Goal: Task Accomplishment & Management: Manage account settings

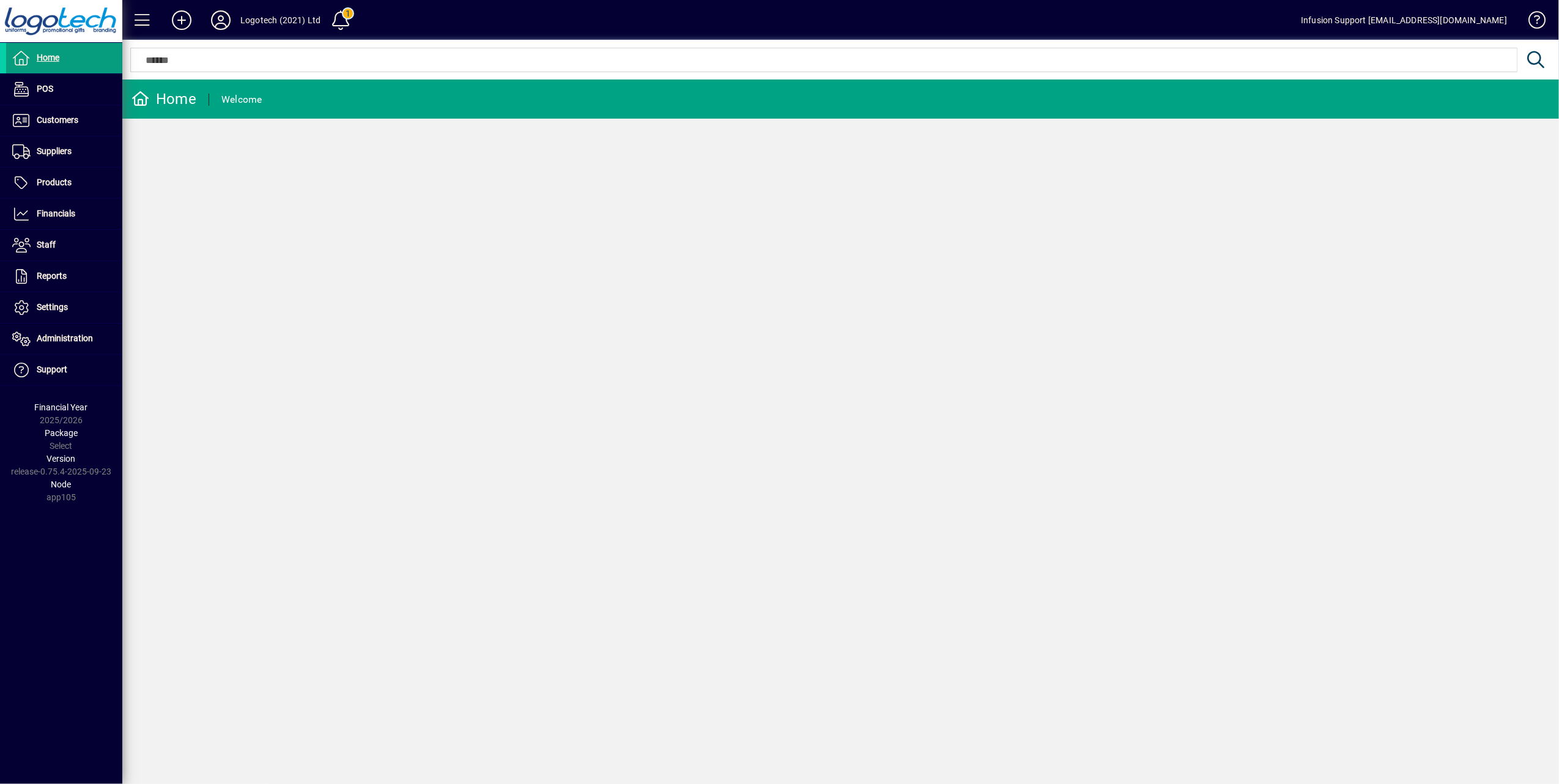
click at [214, 18] on icon at bounding box center [221, 20] width 25 height 20
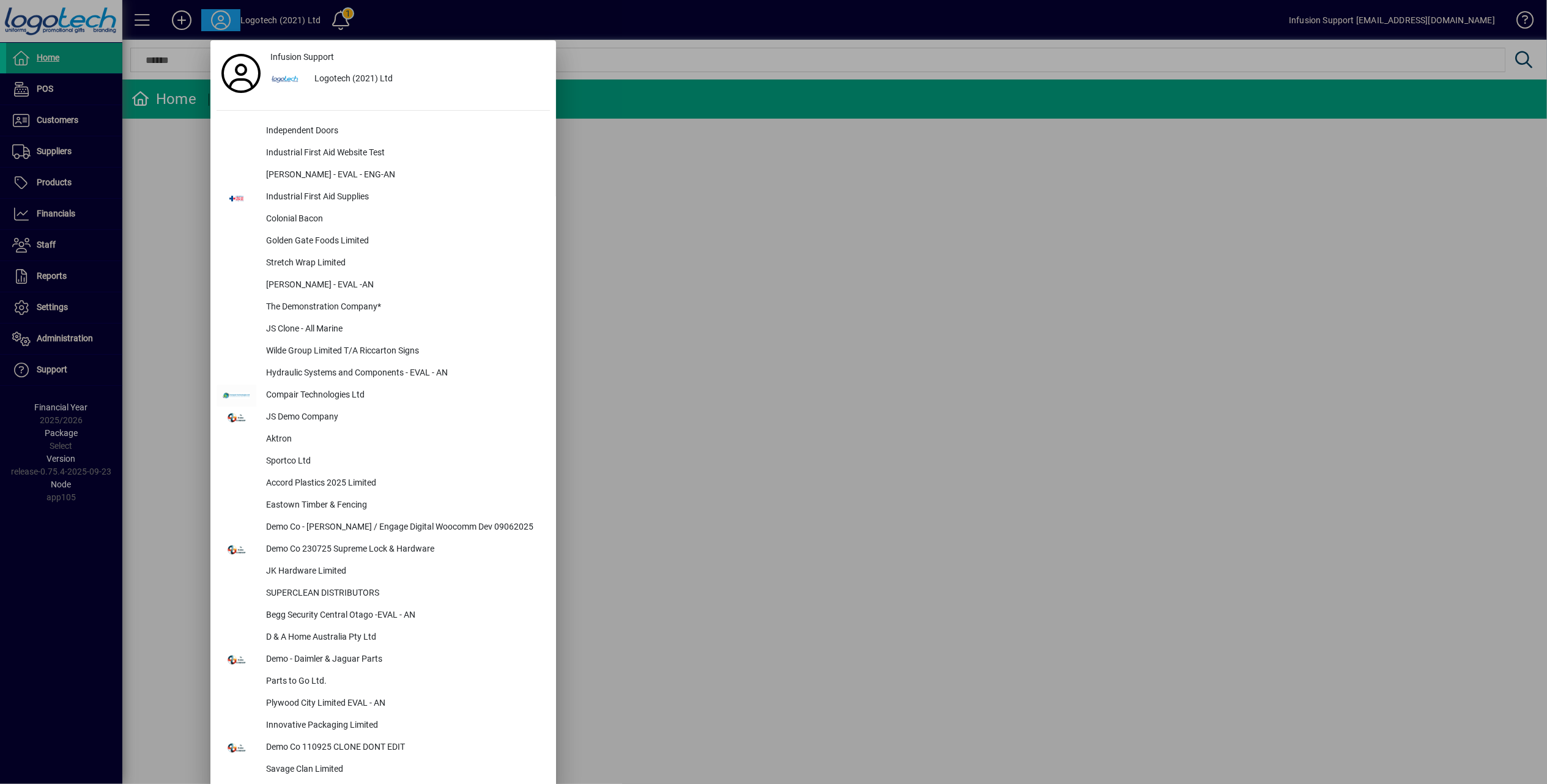
click at [53, 341] on div at bounding box center [773, 392] width 1547 height 784
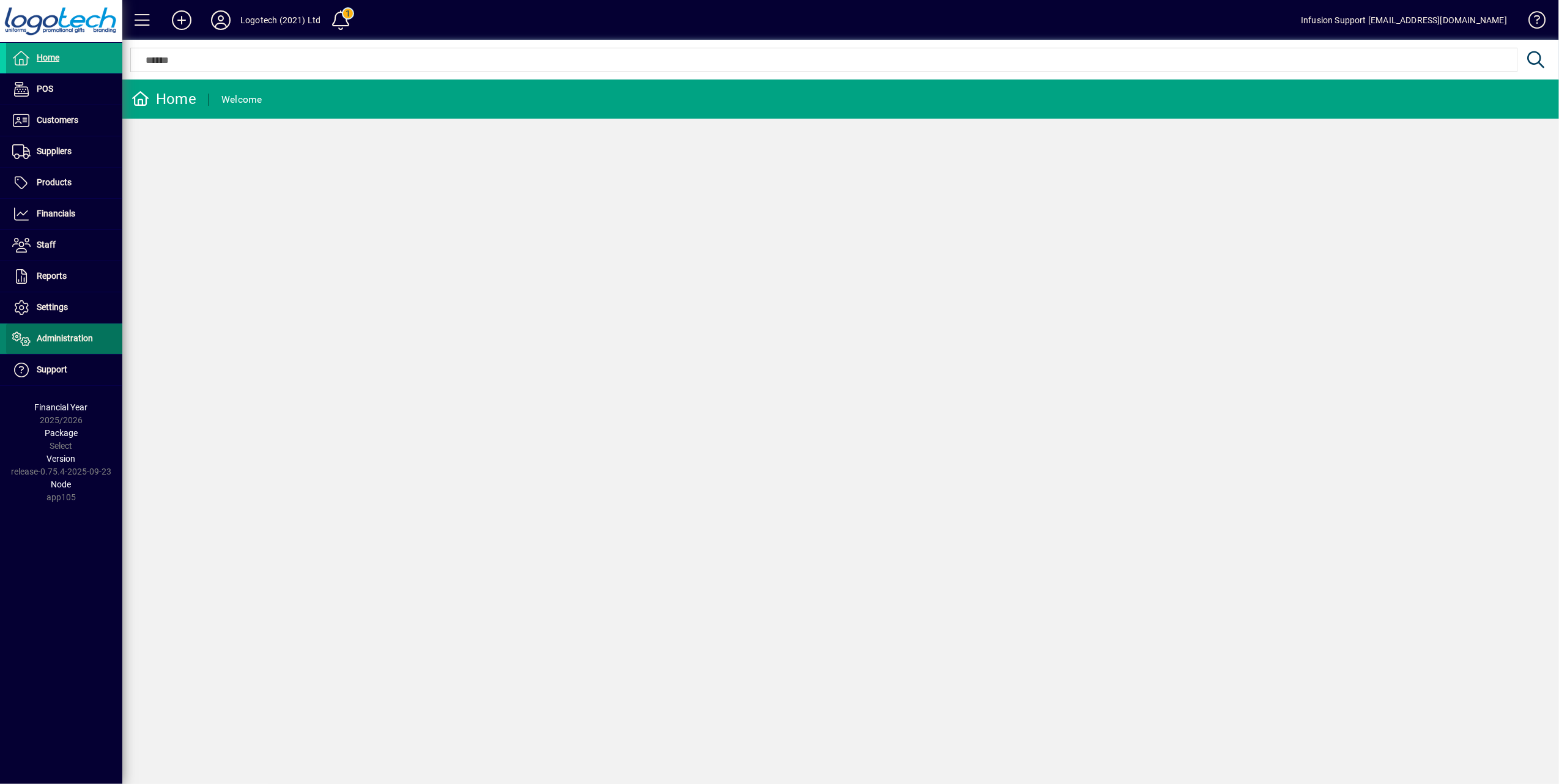
click at [55, 341] on span "Administration" at bounding box center [64, 338] width 56 height 10
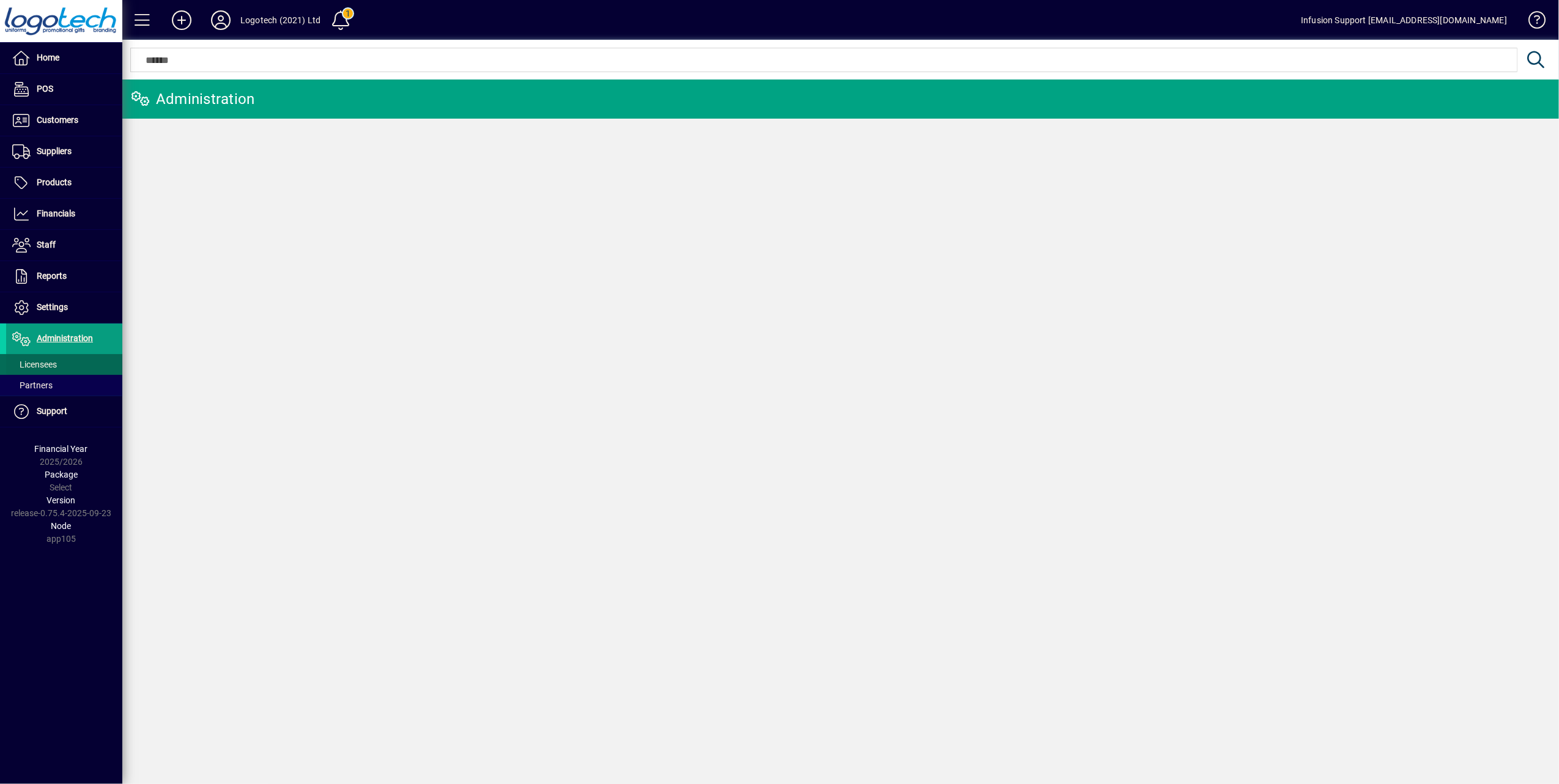
click at [52, 365] on span "Licensees" at bounding box center [35, 365] width 45 height 10
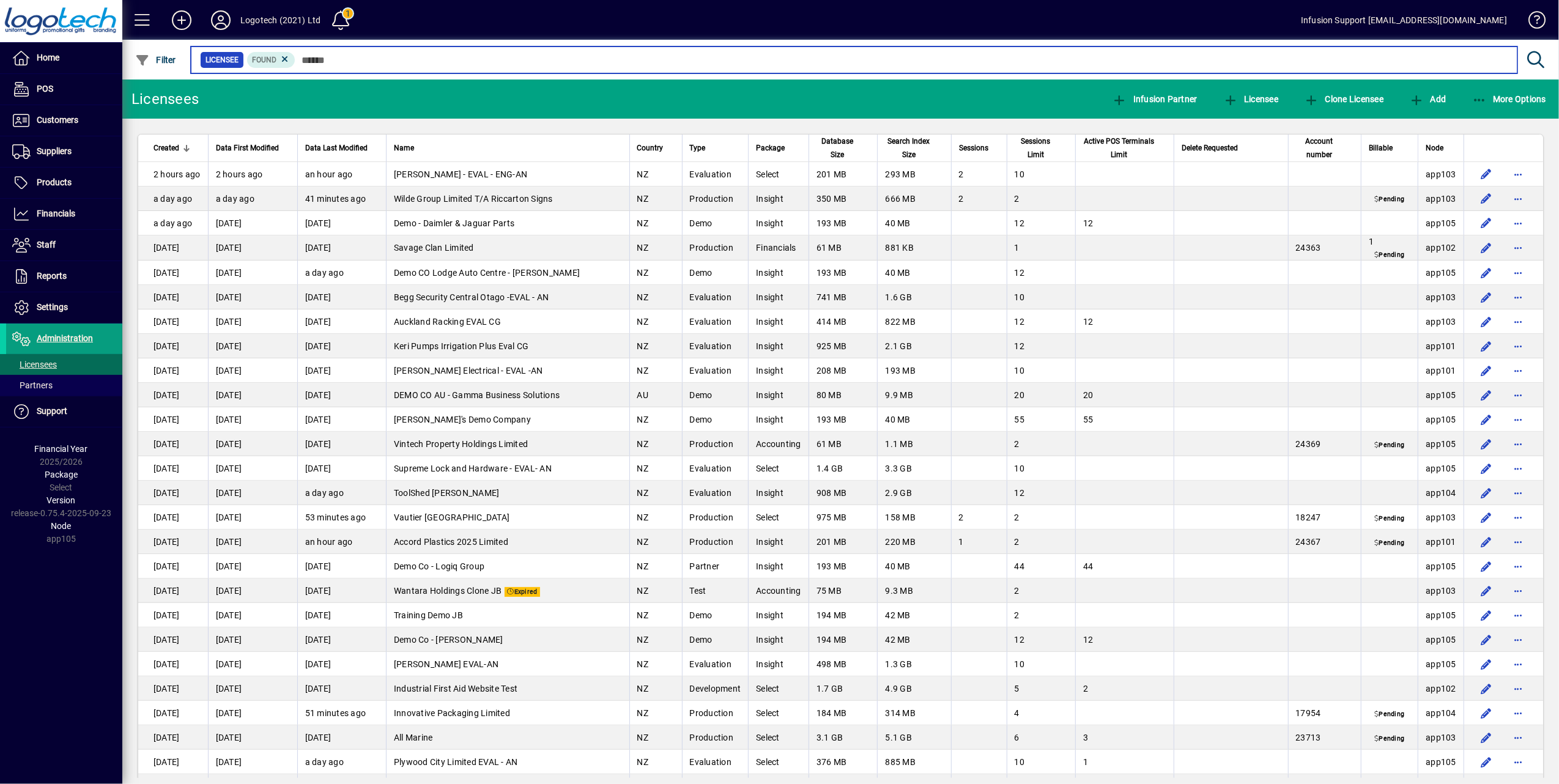
click at [363, 54] on input "text" at bounding box center [901, 60] width 1212 height 17
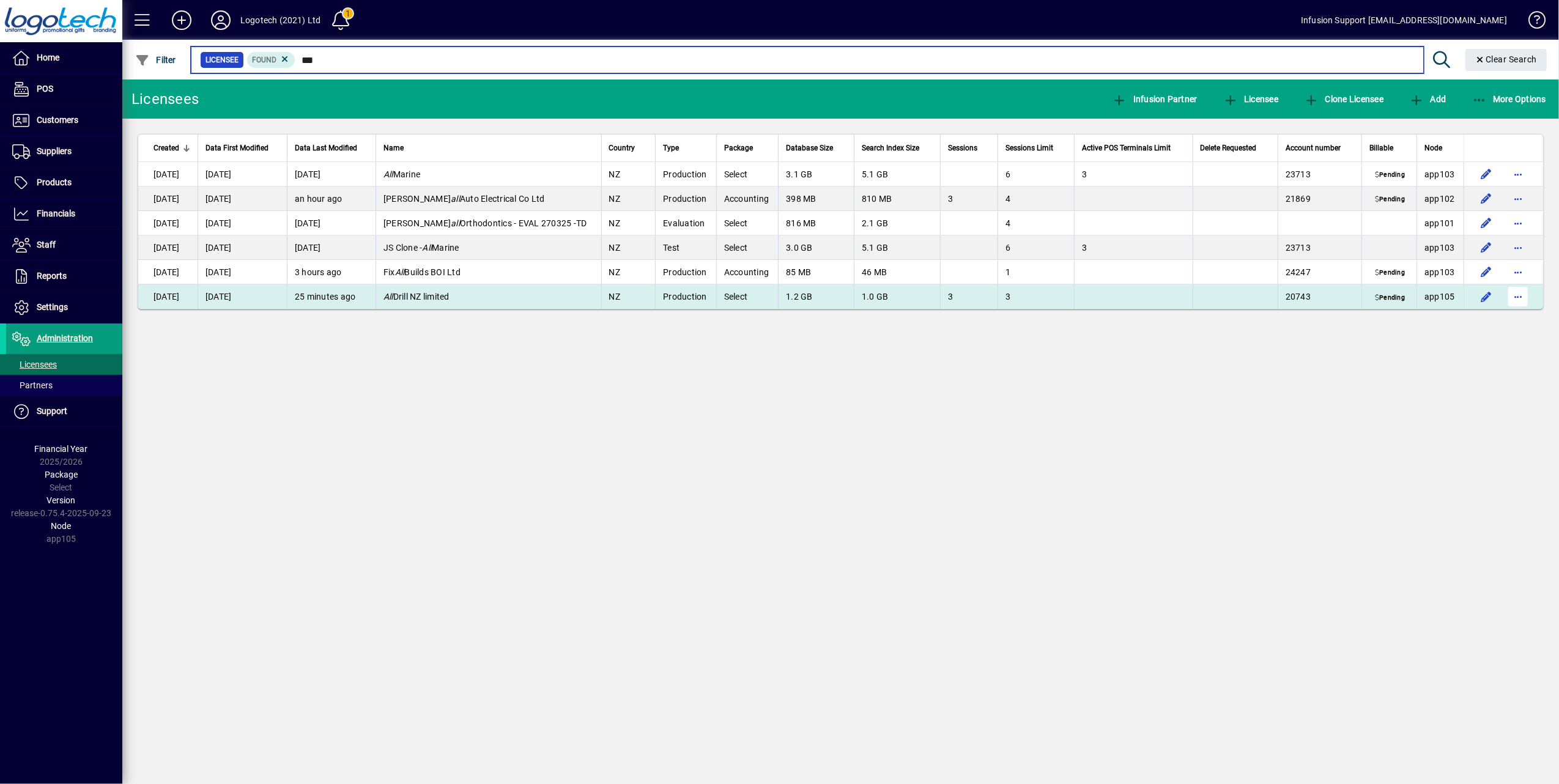
type input "***"
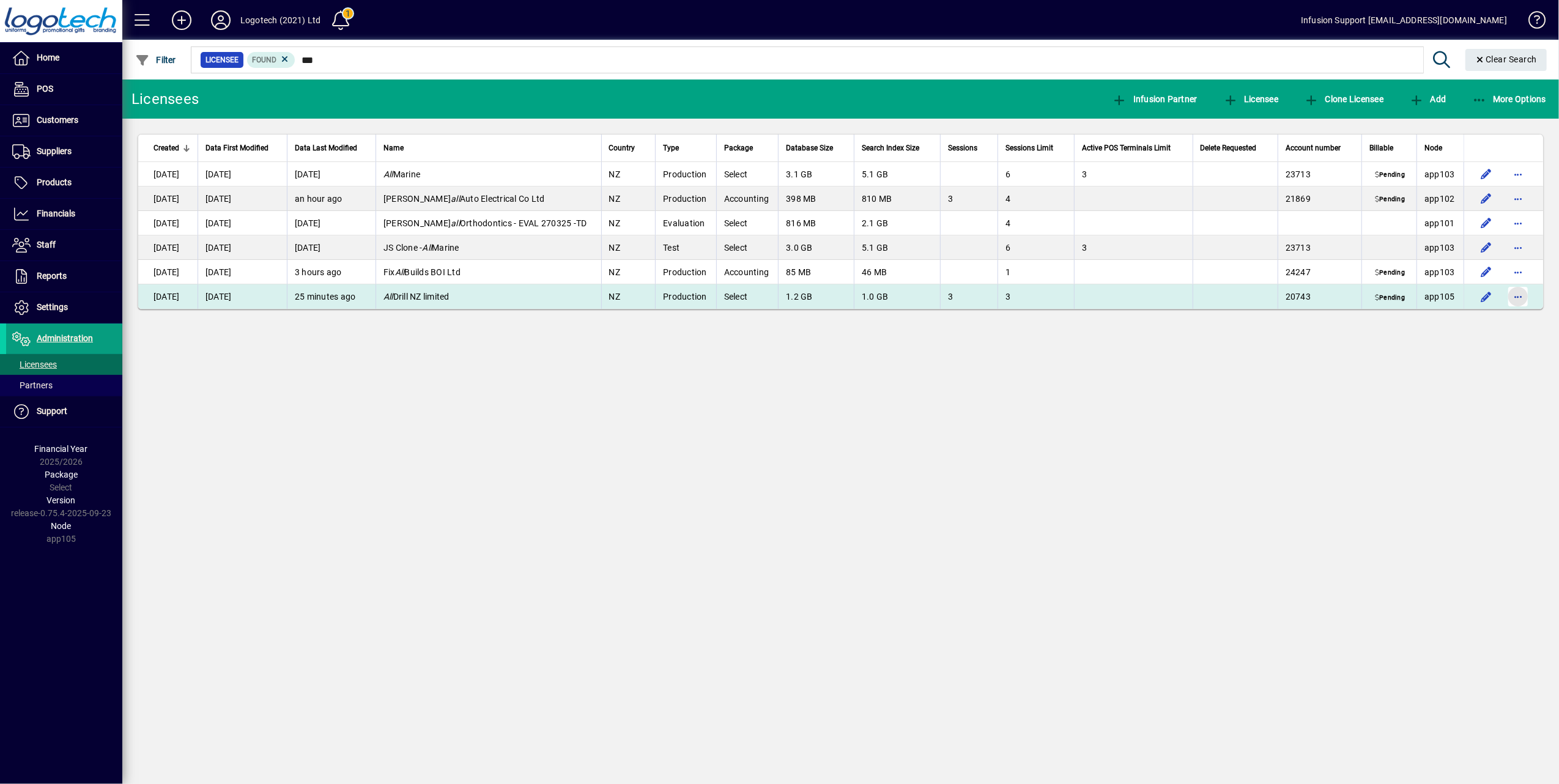
click at [1522, 297] on span "button" at bounding box center [1518, 296] width 29 height 29
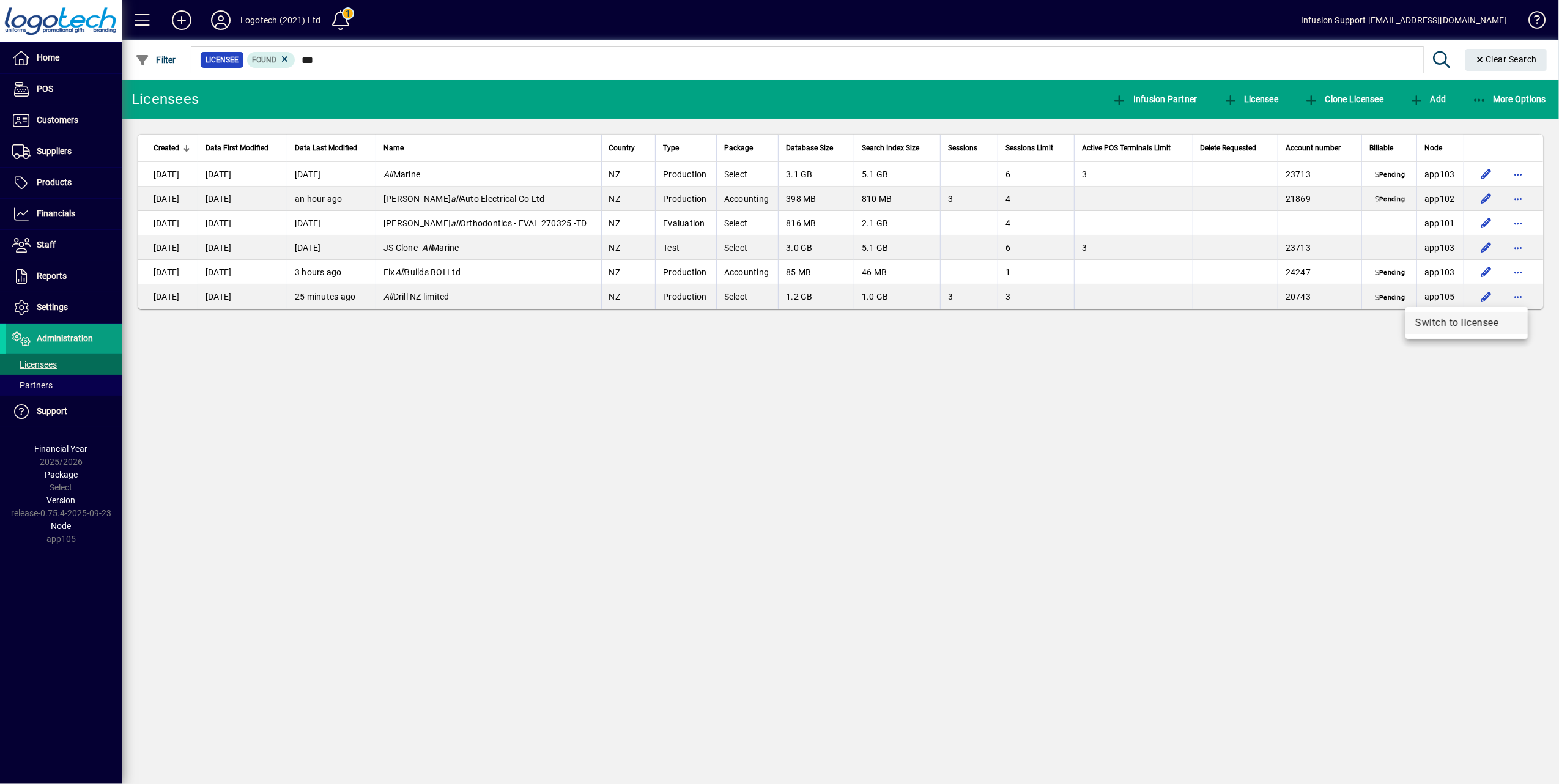
click at [1474, 325] on span "Switch to licensee" at bounding box center [1467, 323] width 103 height 15
